Goal: Information Seeking & Learning: Learn about a topic

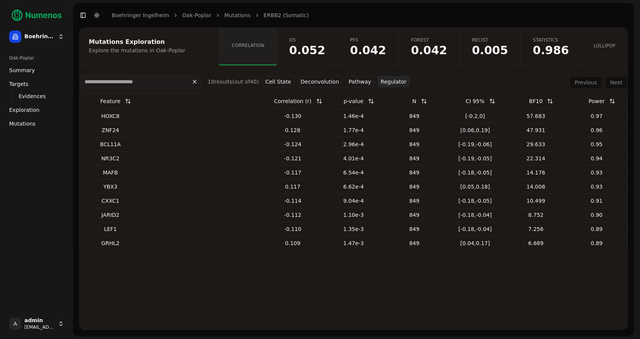
click at [37, 130] on div "Oak-Poplar Summary Targets Evidences Exploration Mutations" at bounding box center [36, 91] width 67 height 84
click at [37, 125] on link "Mutations" at bounding box center [36, 123] width 61 height 12
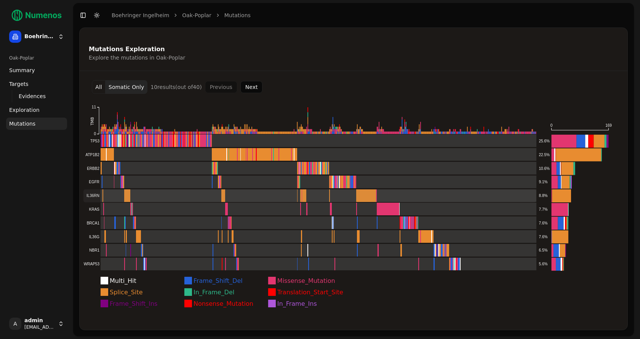
click at [129, 198] on rect at bounding box center [309, 195] width 453 height 13
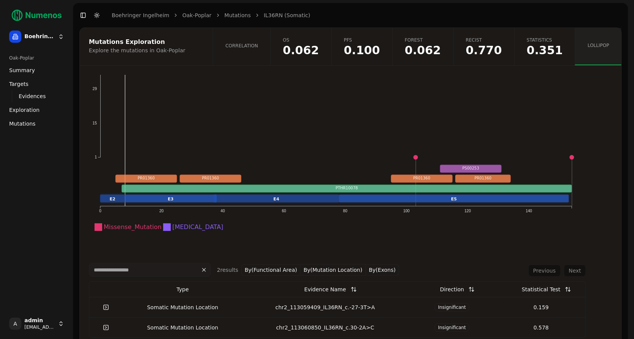
click at [270, 49] on link "Correlation" at bounding box center [242, 46] width 58 height 37
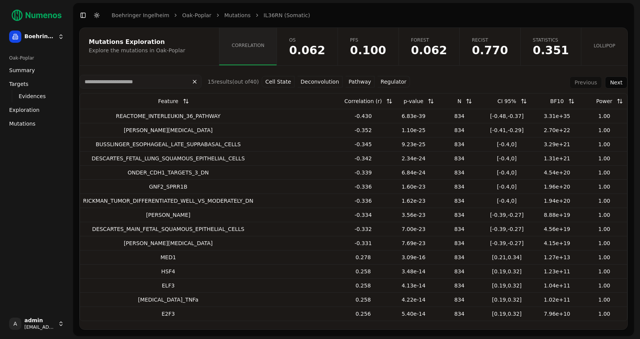
click at [359, 83] on button "Pathway" at bounding box center [360, 81] width 29 height 11
